Goal: Task Accomplishment & Management: Complete application form

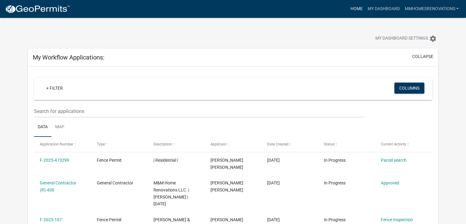
click at [357, 9] on link "Home" at bounding box center [356, 9] width 17 height 12
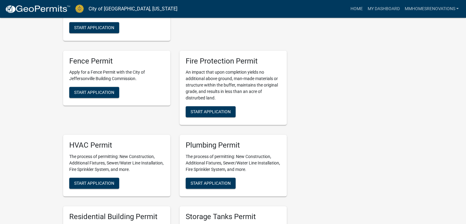
scroll to position [322, 0]
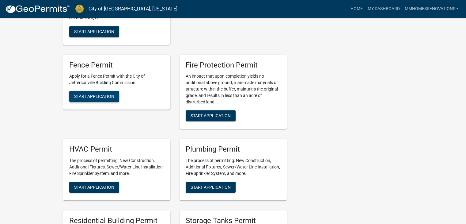
click at [100, 99] on span "Start Application" at bounding box center [94, 96] width 40 height 5
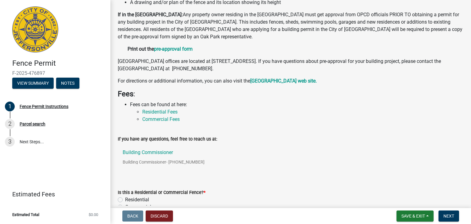
scroll to position [94, 0]
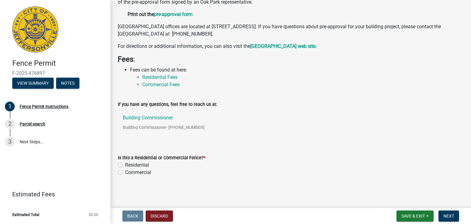
click at [125, 165] on label "Residential" at bounding box center [137, 164] width 24 height 7
click at [125, 165] on input "Residential" at bounding box center [127, 163] width 4 height 4
radio input "true"
click at [445, 217] on span "Next" at bounding box center [448, 215] width 11 height 5
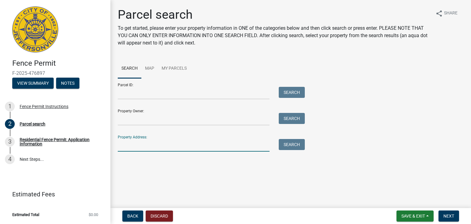
click at [189, 146] on input "Property Address:" at bounding box center [194, 145] width 152 height 13
click at [287, 147] on button "Search" at bounding box center [292, 144] width 26 height 11
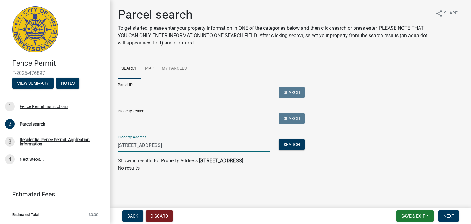
click at [175, 143] on input "[STREET_ADDRESS]" at bounding box center [194, 145] width 152 height 13
click at [125, 145] on input "[STREET_ADDRESS]" at bounding box center [194, 145] width 152 height 13
click at [129, 144] on input "[STREET_ADDRESS]" at bounding box center [194, 145] width 152 height 13
click at [132, 145] on input "[STREET_ADDRESS]" at bounding box center [194, 145] width 152 height 13
click at [193, 143] on input "[STREET_ADDRESS]" at bounding box center [194, 145] width 152 height 13
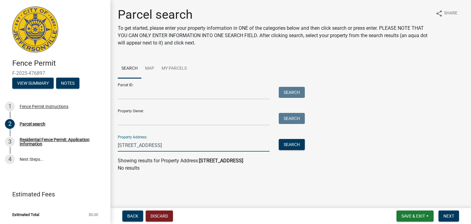
click at [183, 145] on input "[STREET_ADDRESS]" at bounding box center [194, 145] width 152 height 13
click at [181, 144] on input "[STREET_ADDRESS]" at bounding box center [194, 145] width 152 height 13
click at [359, 132] on div "Parcel ID: Search Property Owner: Search Property Address: [STREET_ADDRESS][GEO…" at bounding box center [291, 114] width 346 height 73
click at [170, 144] on input "[STREET_ADDRESS]" at bounding box center [194, 145] width 152 height 13
type input "[STREET_ADDRESS]"
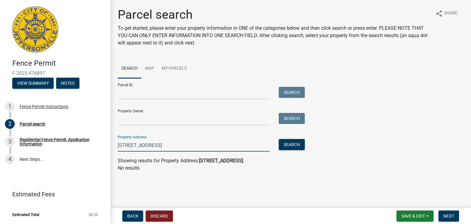
click at [371, 99] on div "Parcel ID: Search Property Owner: Search Property Address: [STREET_ADDRESS] Sea…" at bounding box center [291, 114] width 346 height 73
